Goal: Transaction & Acquisition: Purchase product/service

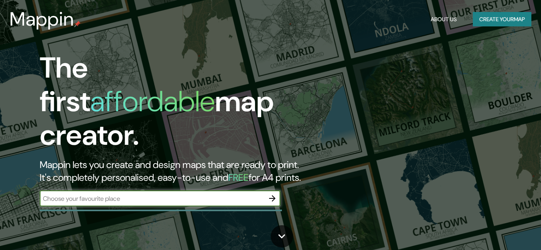
click at [183, 194] on input "text" at bounding box center [152, 198] width 224 height 9
type input "[GEOGRAPHIC_DATA]"
click at [273, 196] on icon "button" at bounding box center [272, 199] width 6 height 6
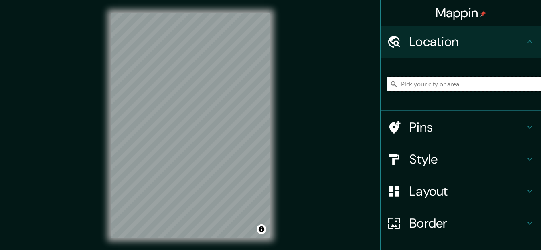
click at [426, 78] on input "Pick your city or area" at bounding box center [464, 84] width 154 height 14
click at [426, 81] on input "Pick your city or area" at bounding box center [464, 84] width 154 height 14
type input "E"
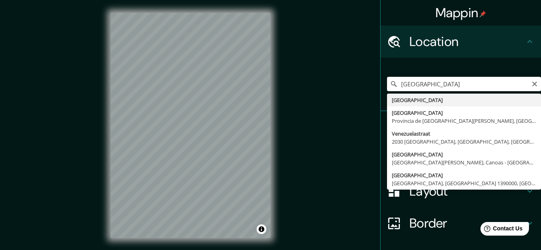
type input "Venezuela"
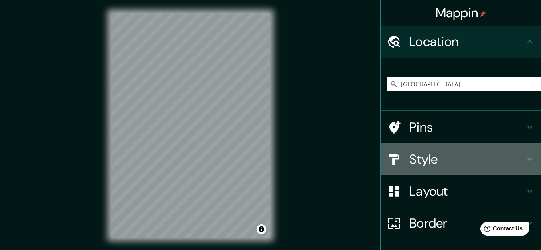
click at [427, 156] on h4 "Style" at bounding box center [466, 159] width 115 height 16
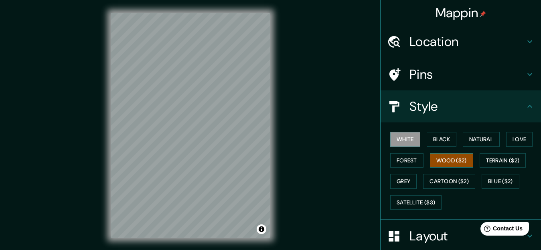
click at [440, 161] on button "Wood ($2)" at bounding box center [451, 160] width 43 height 15
click at [407, 177] on button "Grey" at bounding box center [403, 181] width 26 height 15
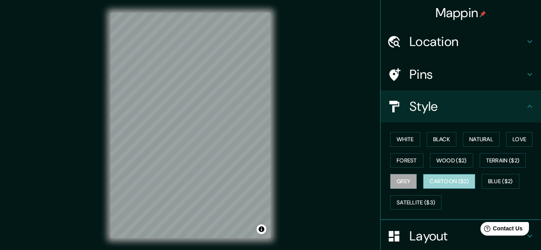
click at [432, 181] on button "Cartoon ($2)" at bounding box center [449, 181] width 52 height 15
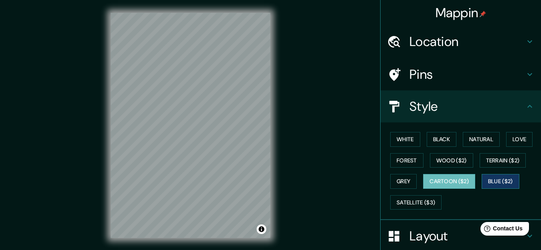
click at [489, 180] on button "Blue ($2)" at bounding box center [500, 181] width 38 height 15
click at [451, 187] on button "Cartoon ($2)" at bounding box center [449, 181] width 52 height 15
click at [402, 140] on button "White" at bounding box center [405, 139] width 30 height 15
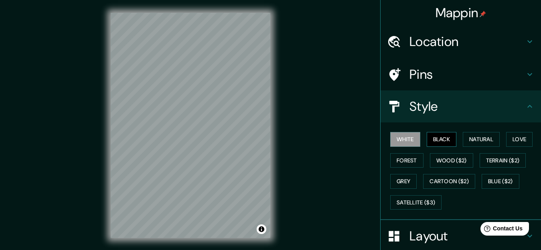
click at [442, 142] on button "Black" at bounding box center [441, 139] width 30 height 15
click at [480, 142] on button "Natural" at bounding box center [480, 139] width 37 height 15
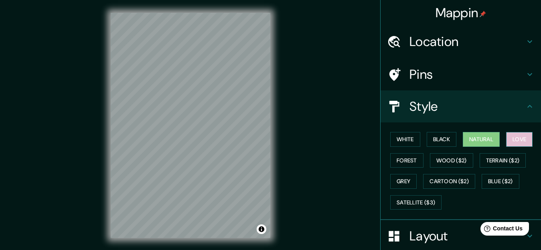
click at [509, 140] on button "Love" at bounding box center [519, 139] width 26 height 15
click at [396, 182] on button "Grey" at bounding box center [403, 181] width 26 height 15
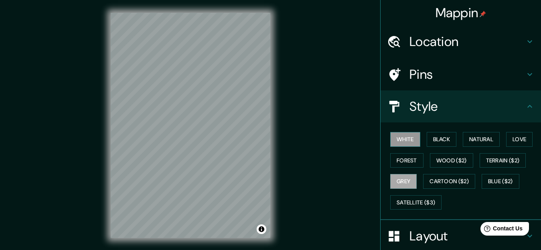
click at [398, 141] on button "White" at bounding box center [405, 139] width 30 height 15
click at [431, 139] on button "Black" at bounding box center [441, 139] width 30 height 15
click at [525, 74] on icon at bounding box center [530, 75] width 10 height 10
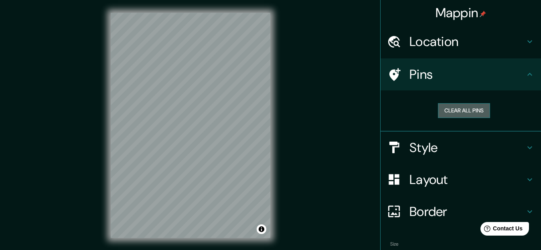
click at [446, 111] on button "Clear all pins" at bounding box center [464, 110] width 52 height 15
click at [392, 75] on icon at bounding box center [394, 75] width 14 height 14
click at [441, 107] on button "Clear all pins" at bounding box center [464, 110] width 52 height 15
click at [493, 78] on h4 "Pins" at bounding box center [466, 75] width 115 height 16
click at [527, 76] on icon at bounding box center [530, 75] width 10 height 10
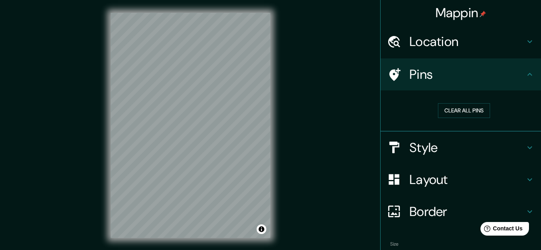
click at [515, 178] on h4 "Layout" at bounding box center [466, 180] width 115 height 16
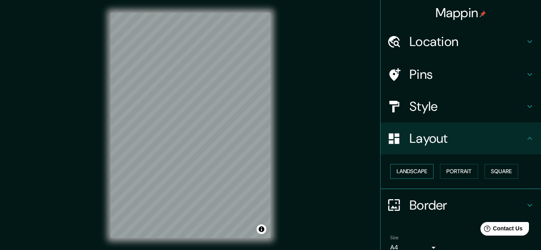
click at [421, 172] on button "Landscape" at bounding box center [411, 171] width 43 height 15
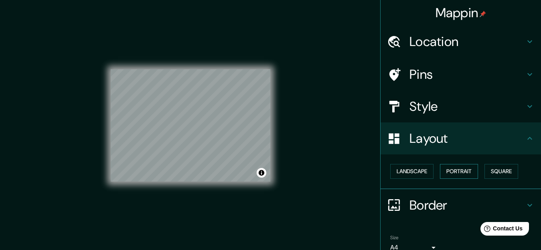
click at [440, 172] on button "Portrait" at bounding box center [459, 171] width 38 height 15
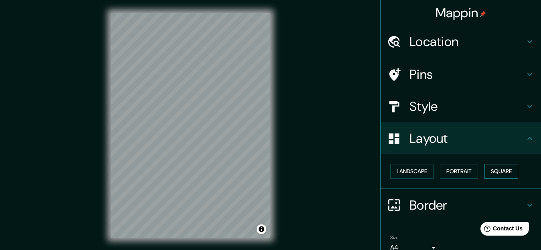
click at [484, 170] on button "Square" at bounding box center [501, 171] width 34 height 15
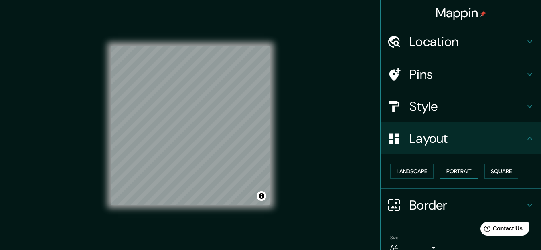
click at [463, 172] on button "Portrait" at bounding box center [459, 171] width 38 height 15
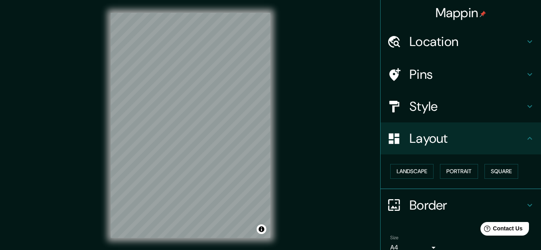
scroll to position [38, 0]
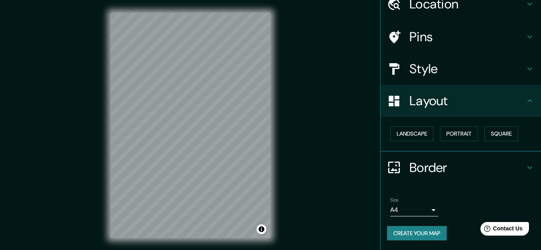
click at [415, 208] on body "Mappin Location Venezuela Pins Style Layout Landscape Portrait Square Border Ch…" at bounding box center [270, 125] width 541 height 250
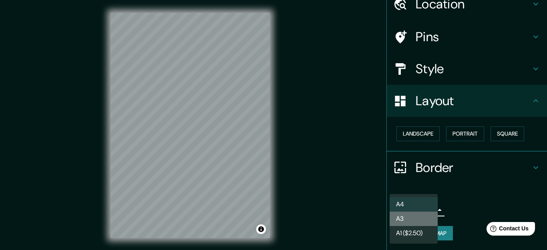
click at [414, 217] on li "A3" at bounding box center [414, 219] width 48 height 14
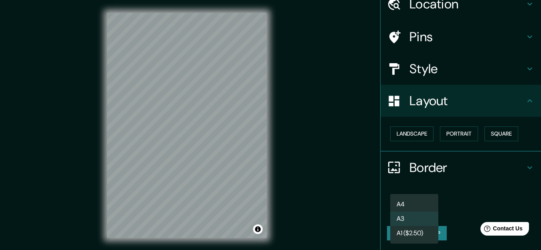
click at [416, 213] on body "Mappin Location Venezuela Pins Style Layout Landscape Portrait Square Border Ch…" at bounding box center [270, 125] width 541 height 250
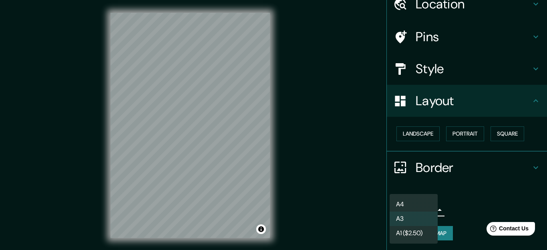
click at [412, 206] on li "A4" at bounding box center [414, 205] width 48 height 14
type input "single"
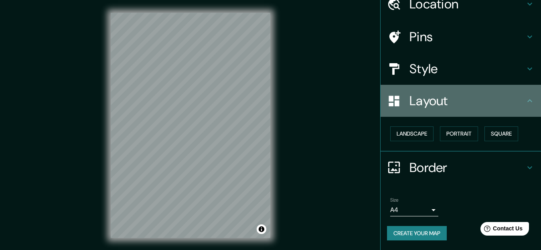
click at [500, 104] on h4 "Layout" at bounding box center [466, 101] width 115 height 16
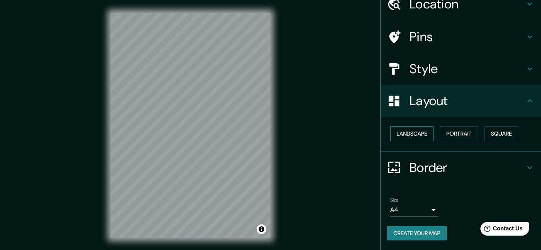
click at [417, 131] on button "Landscape" at bounding box center [411, 134] width 43 height 15
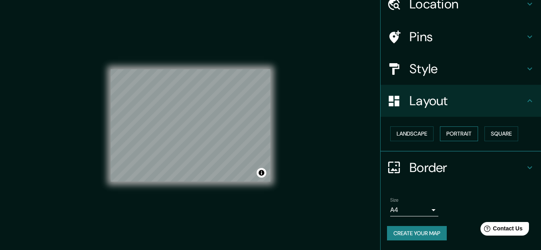
click at [447, 137] on button "Portrait" at bounding box center [459, 134] width 38 height 15
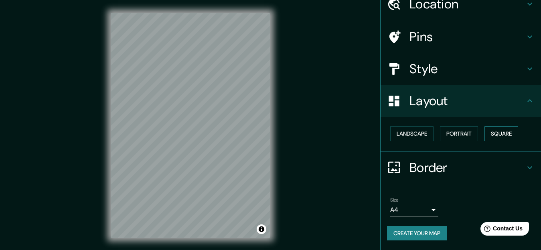
click at [484, 136] on button "Square" at bounding box center [501, 134] width 34 height 15
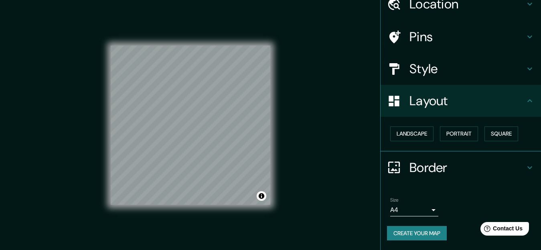
click at [432, 136] on div "Landscape Portrait Square" at bounding box center [464, 133] width 154 height 21
click at [420, 133] on button "Landscape" at bounding box center [411, 134] width 43 height 15
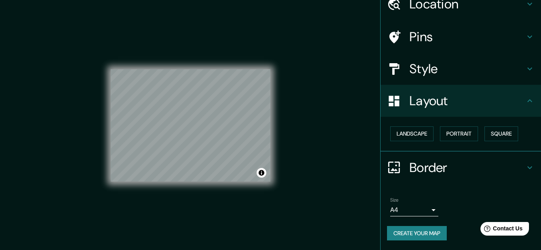
scroll to position [14, 0]
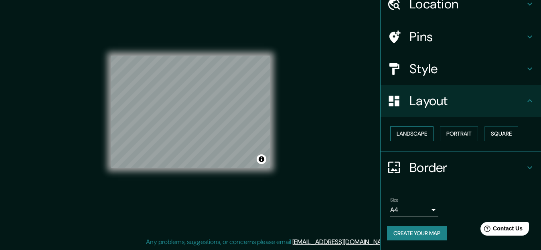
click at [420, 135] on button "Landscape" at bounding box center [411, 134] width 43 height 15
click at [450, 135] on button "Portrait" at bounding box center [459, 134] width 38 height 15
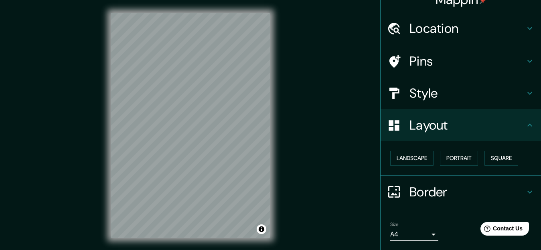
scroll to position [0, 0]
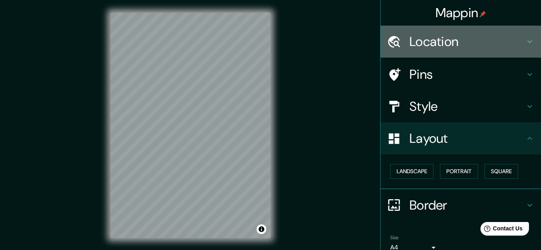
click at [525, 44] on icon at bounding box center [530, 42] width 10 height 10
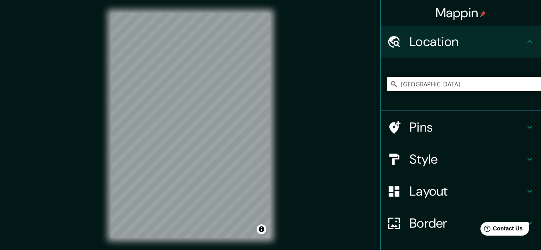
click at [525, 44] on icon at bounding box center [530, 42] width 10 height 10
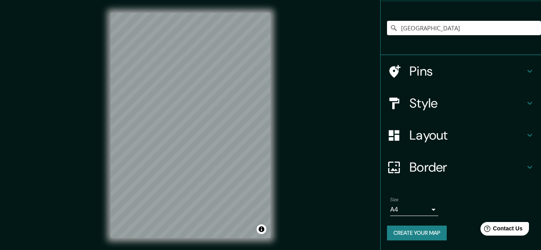
scroll to position [14, 0]
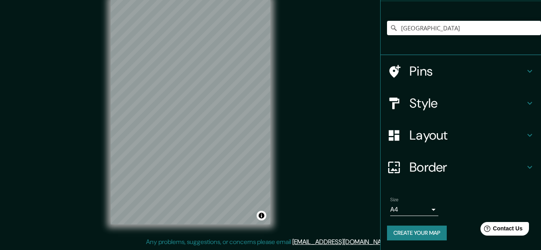
click at [416, 234] on button "Create your map" at bounding box center [417, 233] width 60 height 15
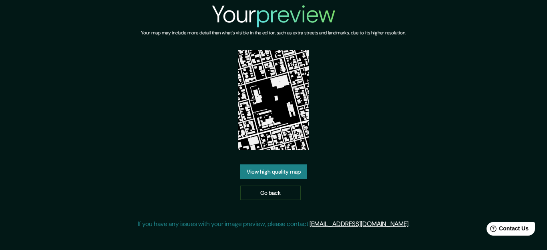
click at [301, 173] on link "View high quality map" at bounding box center [273, 172] width 67 height 15
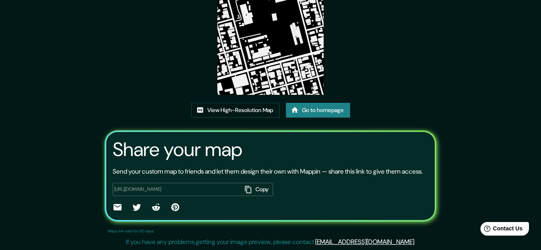
scroll to position [100, 0]
click at [266, 103] on link "View High-Resolution Map" at bounding box center [235, 110] width 88 height 15
